Goal: Information Seeking & Learning: Understand process/instructions

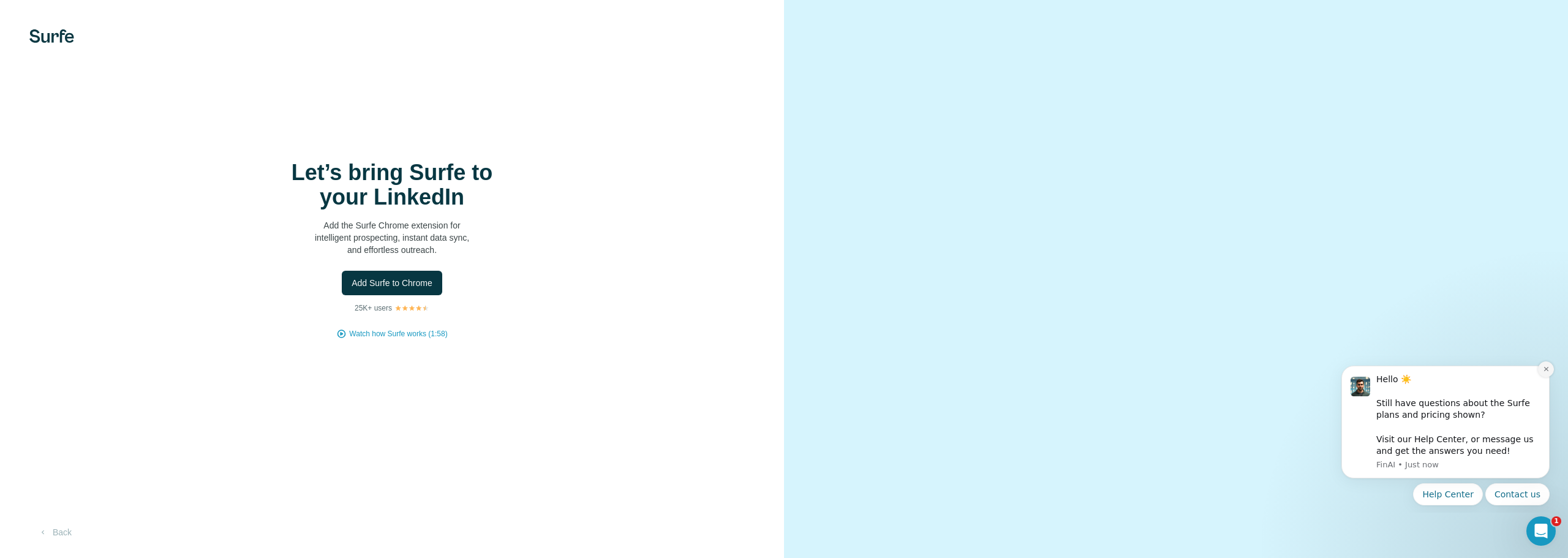
click at [1546, 370] on icon "Dismiss notification" at bounding box center [1546, 369] width 7 height 7
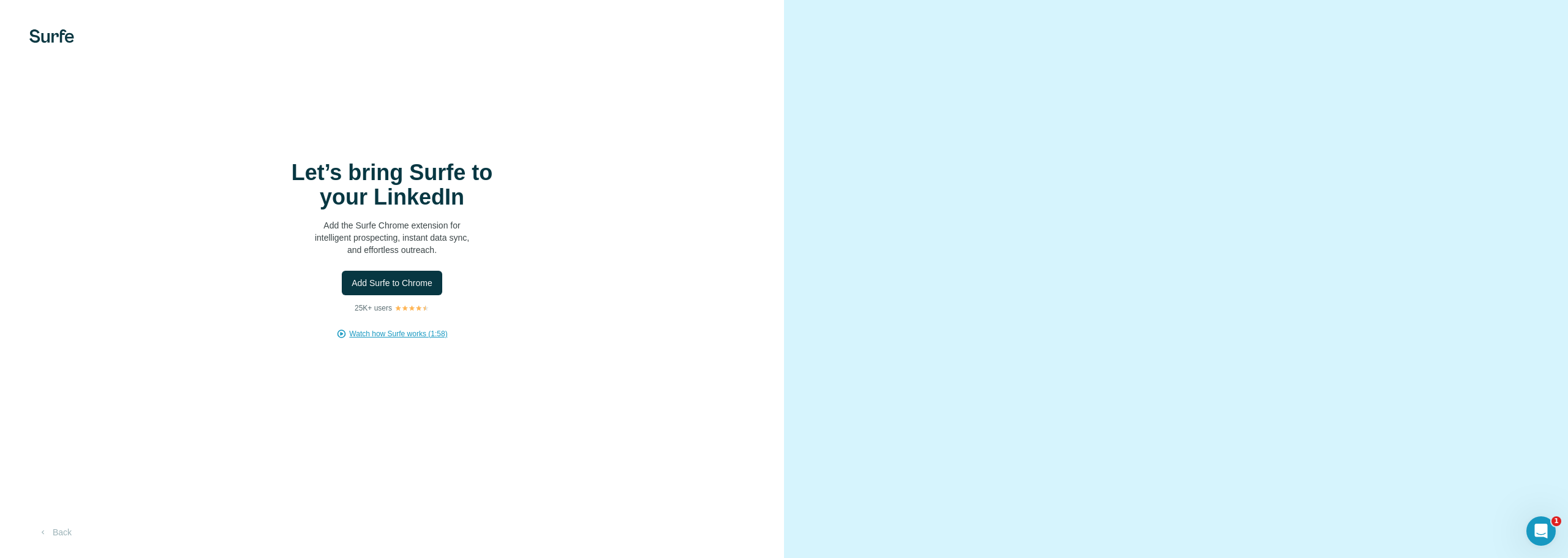
click at [432, 334] on span "Watch how Surfe works (1:58)" at bounding box center [398, 334] width 98 height 11
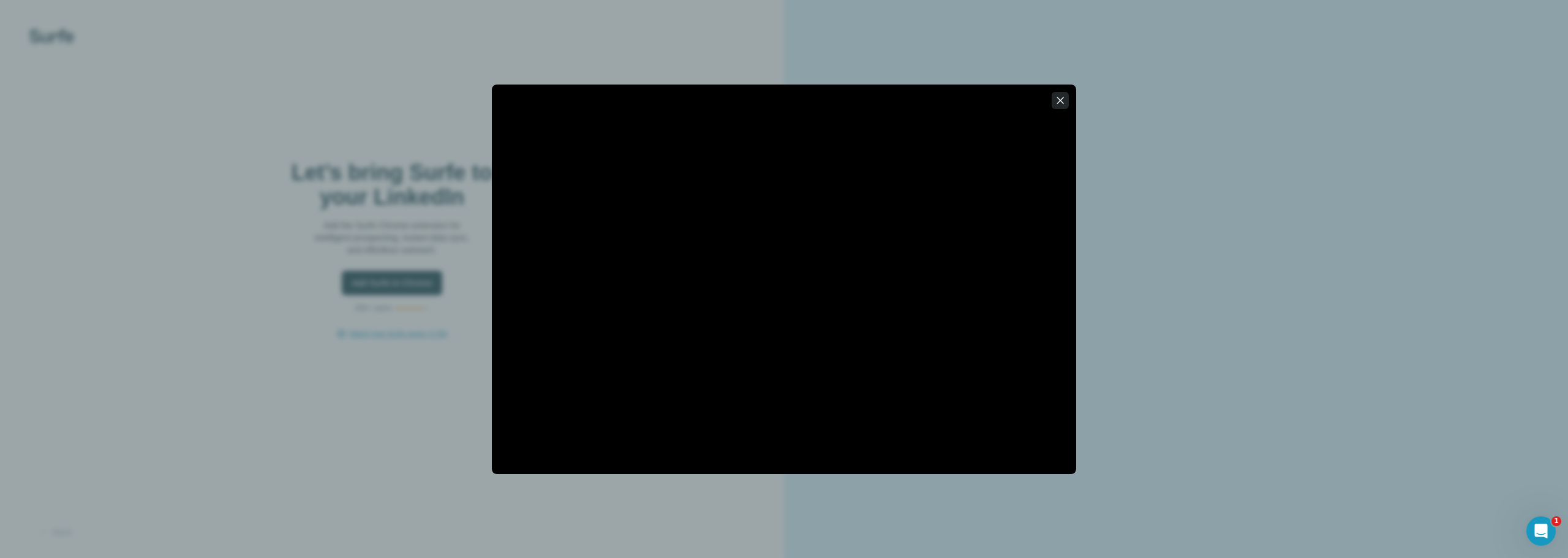
click at [1056, 97] on icon "button" at bounding box center [1060, 100] width 12 height 12
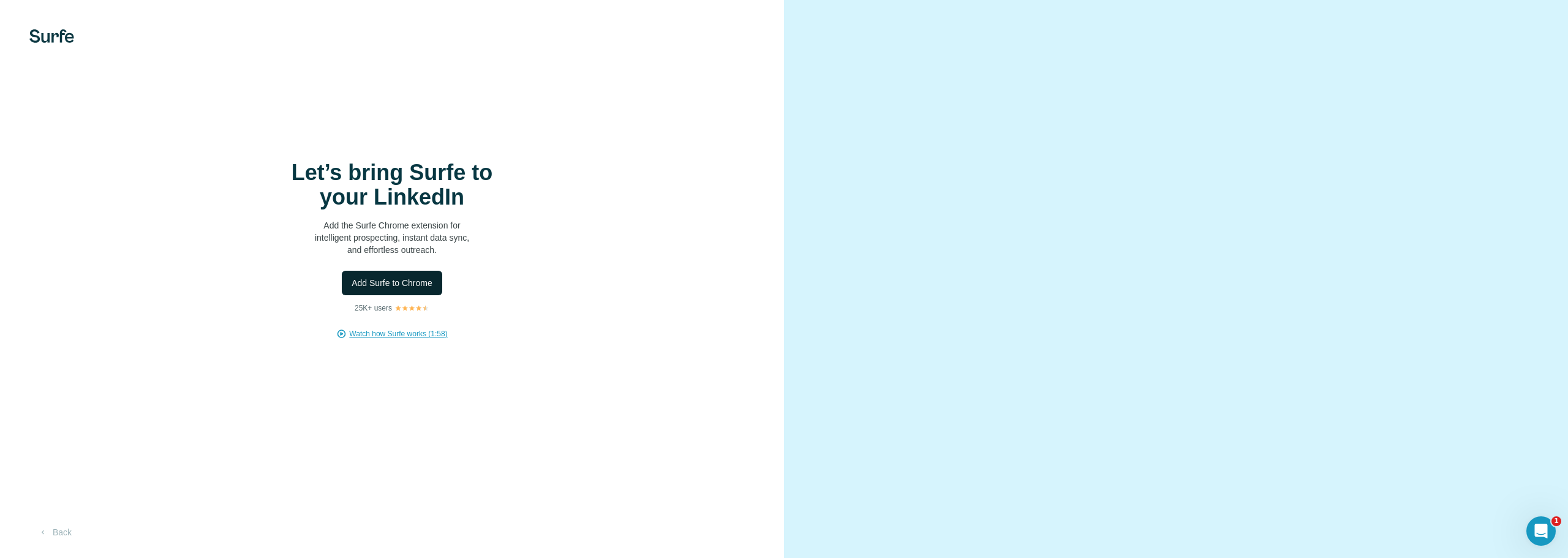
click at [422, 282] on span "Add Surfe to Chrome" at bounding box center [392, 283] width 81 height 12
click at [1288, 274] on video at bounding box center [1176, 280] width 441 height 221
click at [404, 338] on span "Watch how Surfe works (1:58)" at bounding box center [398, 334] width 98 height 11
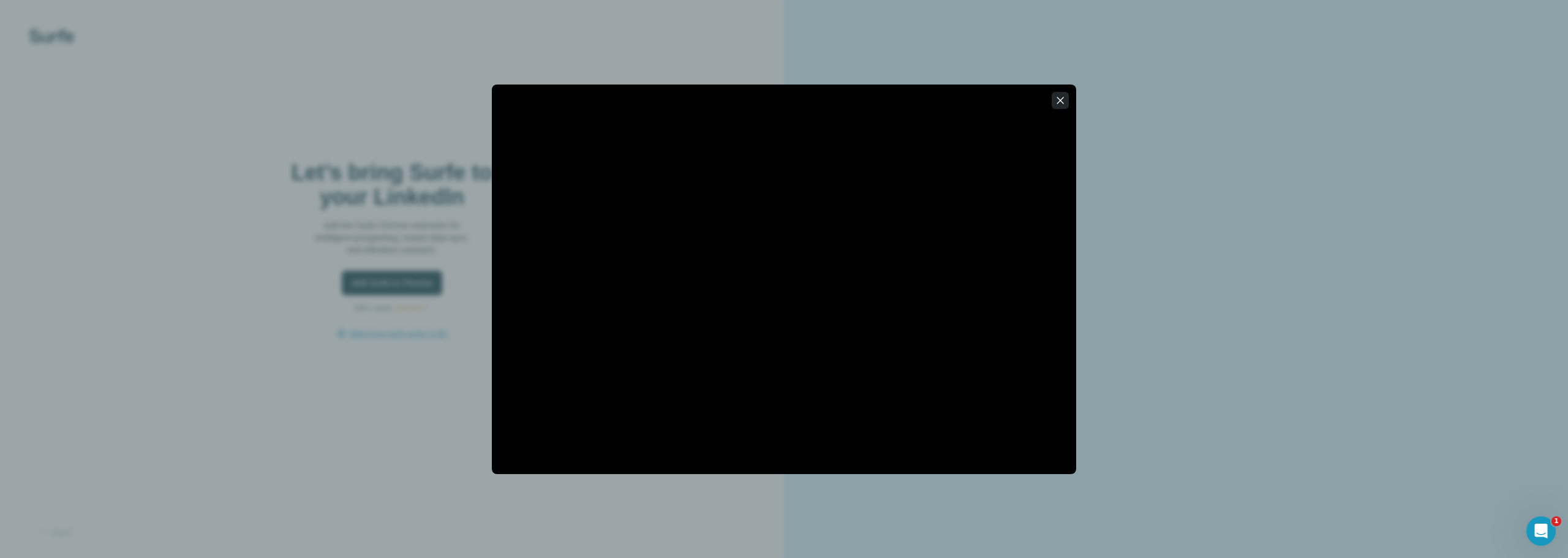
click at [1059, 97] on icon "button" at bounding box center [1060, 100] width 12 height 12
